Goal: Task Accomplishment & Management: Manage account settings

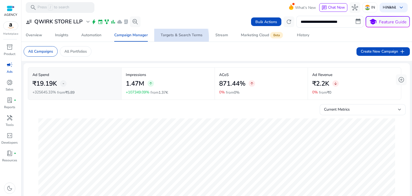
click at [173, 38] on span "Targets & Search Terms" at bounding box center [182, 35] width 42 height 13
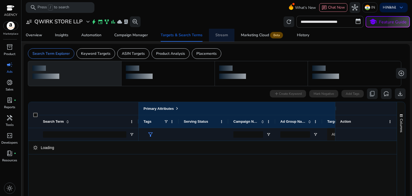
click at [211, 37] on link "Stream" at bounding box center [222, 35] width 26 height 13
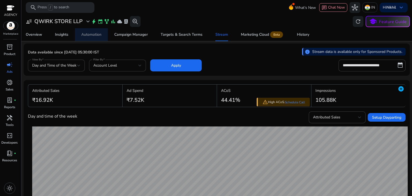
click at [94, 35] on div "Automation" at bounding box center [91, 35] width 20 height 4
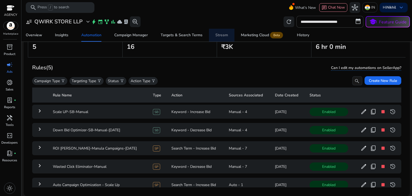
click at [223, 33] on div "Stream" at bounding box center [222, 35] width 13 height 4
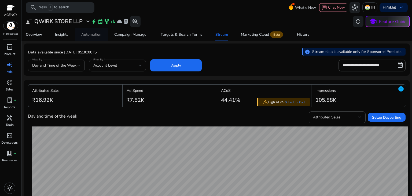
click at [91, 38] on span "Automation" at bounding box center [91, 34] width 20 height 13
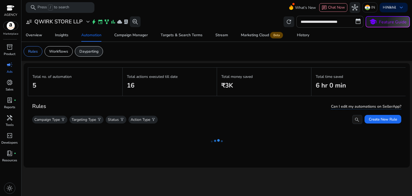
click at [87, 55] on div "Dayparting" at bounding box center [89, 51] width 28 height 10
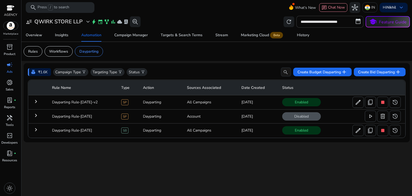
click at [38, 116] on mat-icon "keyboard_arrow_right" at bounding box center [36, 115] width 6 height 6
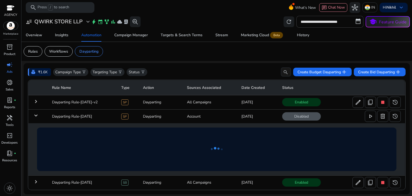
click at [38, 116] on mat-icon "keyboard_arrow_down" at bounding box center [36, 115] width 6 height 6
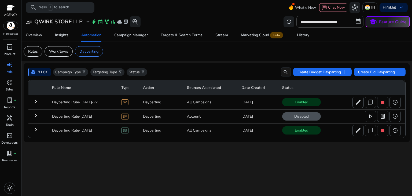
click at [37, 103] on mat-icon "keyboard_arrow_right" at bounding box center [36, 101] width 6 height 6
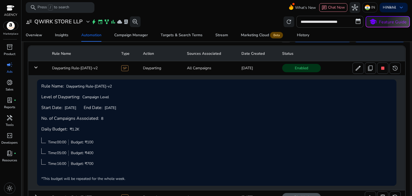
scroll to position [34, 0]
click at [35, 68] on mat-icon "keyboard_arrow_down" at bounding box center [36, 67] width 6 height 6
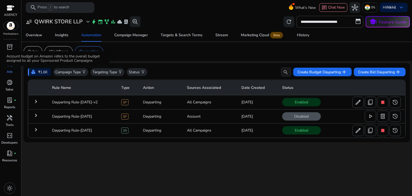
scroll to position [0, 0]
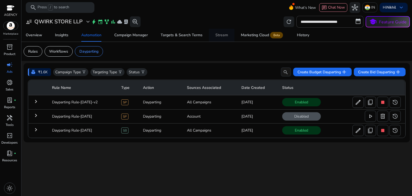
click at [223, 36] on div "Stream" at bounding box center [222, 35] width 13 height 4
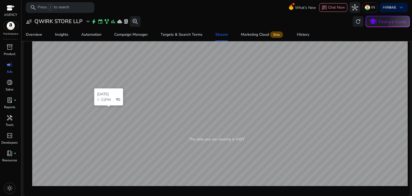
scroll to position [199, 0]
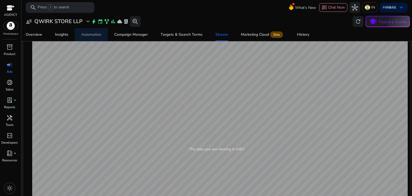
click at [94, 35] on div "Automation" at bounding box center [91, 35] width 20 height 4
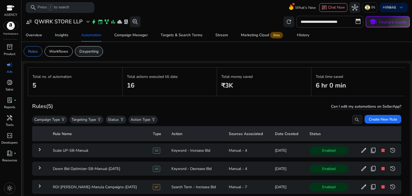
click at [87, 52] on p "Dayparting" at bounding box center [88, 52] width 19 height 6
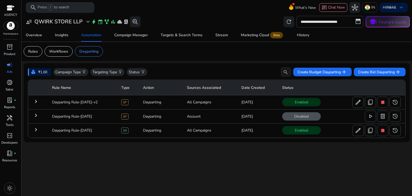
click at [37, 102] on mat-icon "keyboard_arrow_right" at bounding box center [36, 101] width 6 height 6
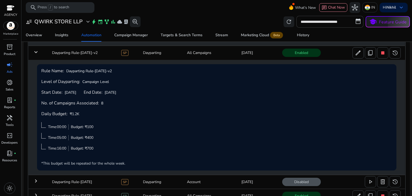
scroll to position [61, 0]
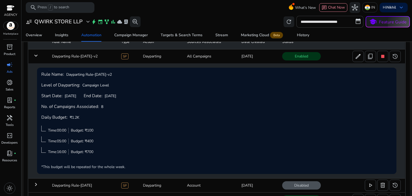
scroll to position [61, 0]
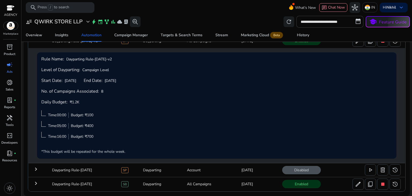
click at [37, 183] on mat-icon "keyboard_arrow_right" at bounding box center [36, 183] width 6 height 6
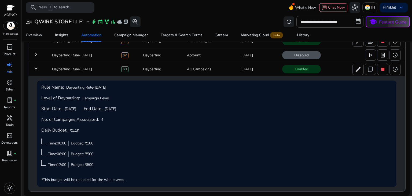
scroll to position [61, 0]
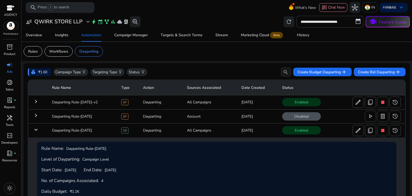
scroll to position [61, 0]
